Goal: Transaction & Acquisition: Obtain resource

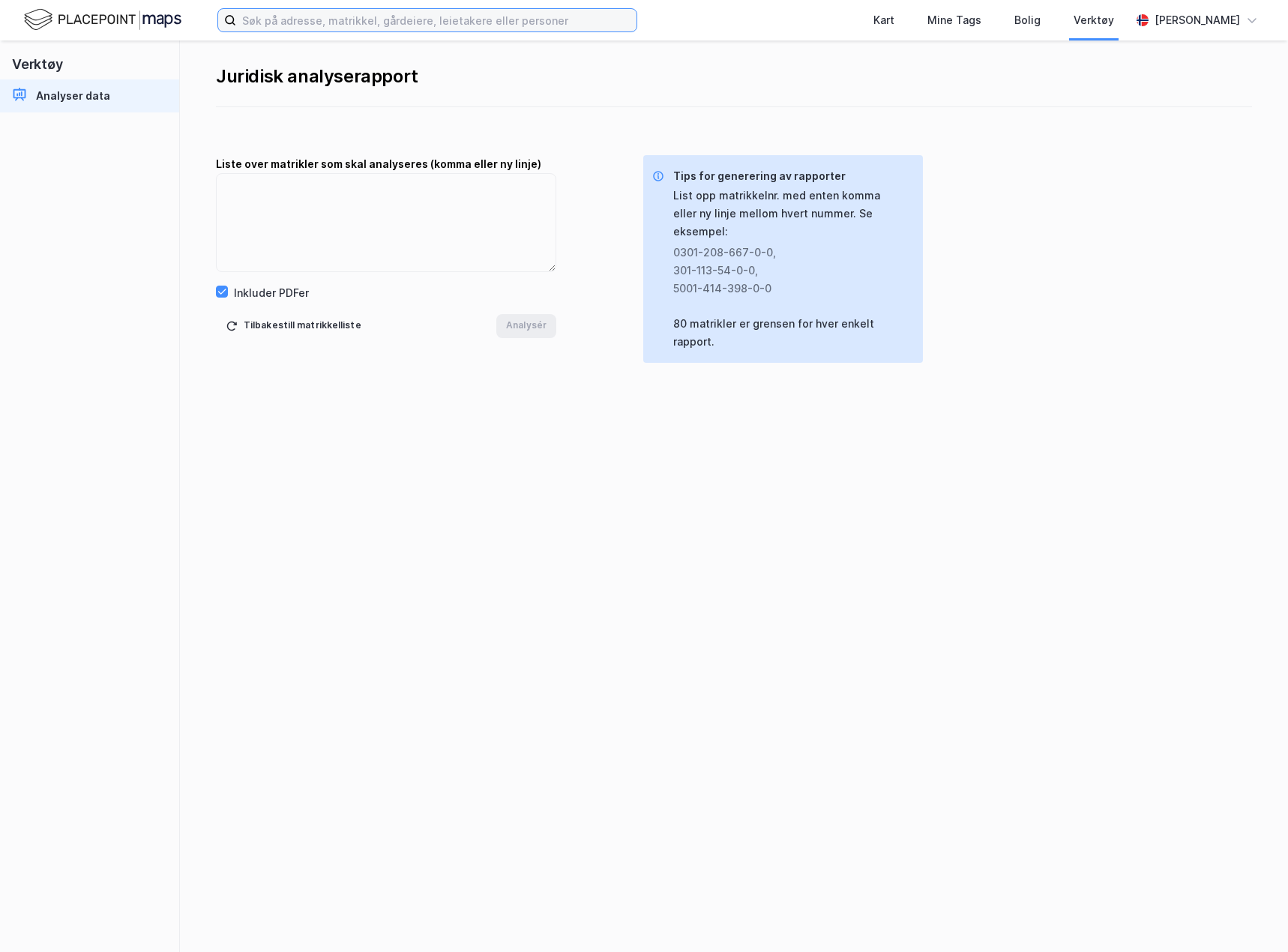
click at [281, 17] on input at bounding box center [436, 20] width 401 height 22
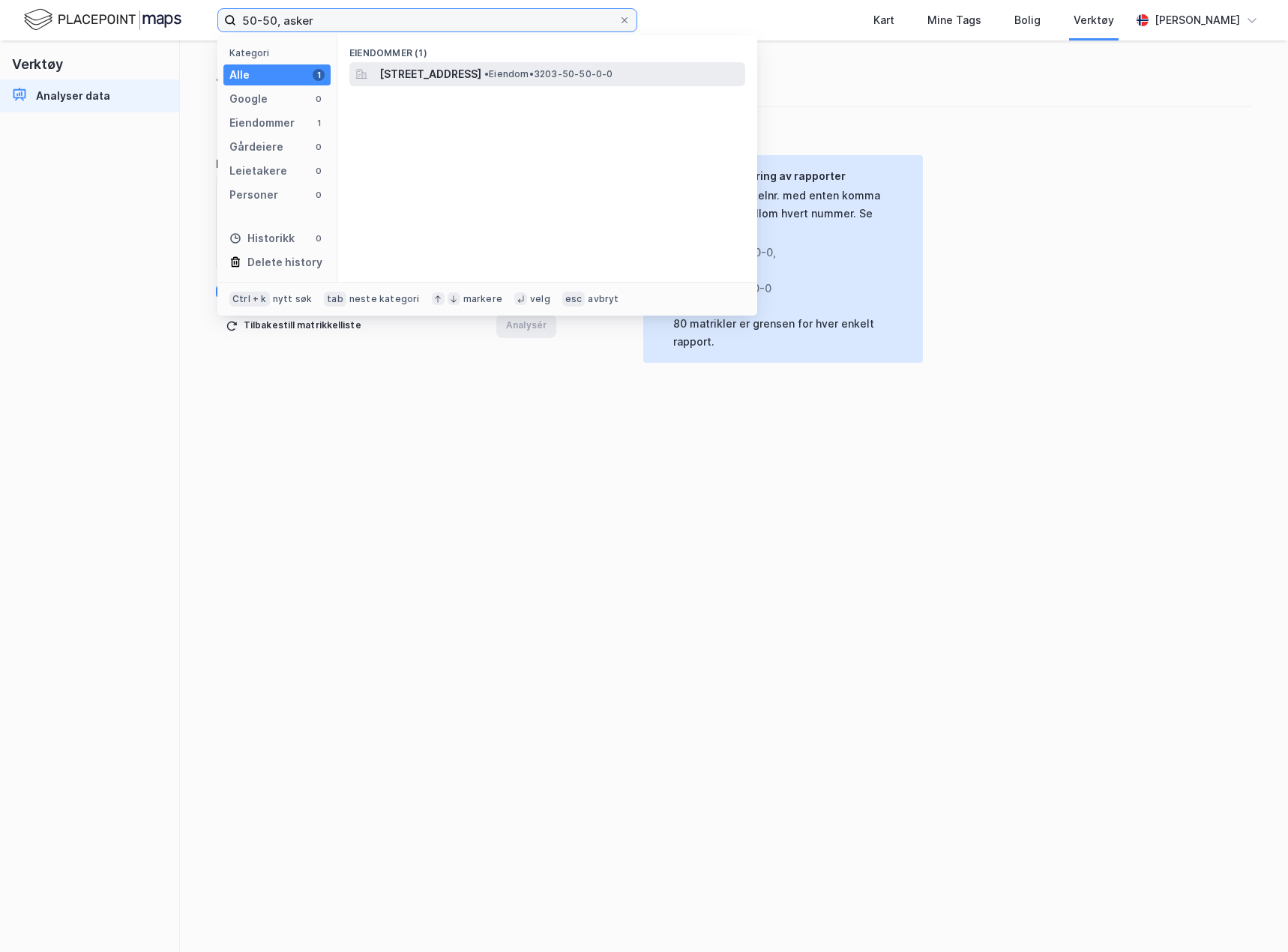
type input "50-50, asker"
click at [441, 70] on span "[STREET_ADDRESS]" at bounding box center [430, 74] width 102 height 18
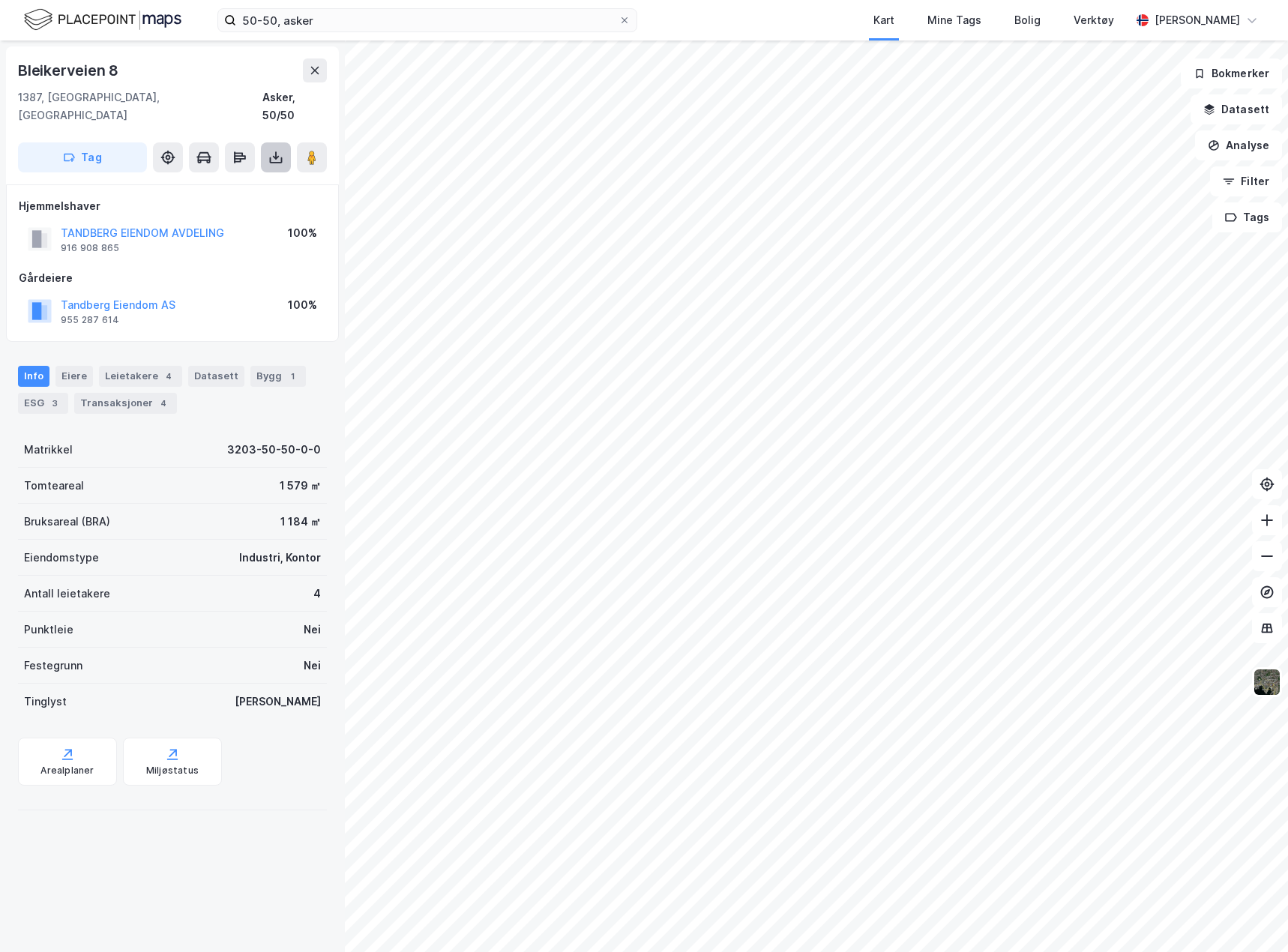
click at [283, 149] on button at bounding box center [276, 158] width 30 height 30
click at [199, 182] on div "Last ned grunnbok" at bounding box center [202, 187] width 87 height 12
